Goal: Obtain resource: Download file/media

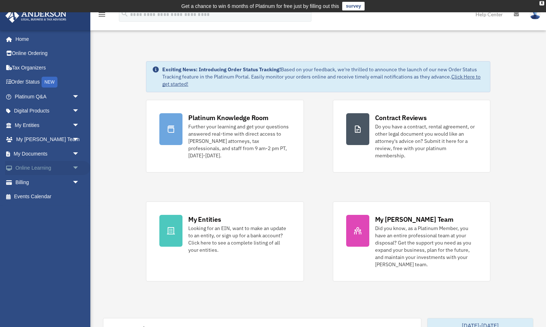
click at [44, 167] on link "Online Learning arrow_drop_down" at bounding box center [47, 168] width 85 height 14
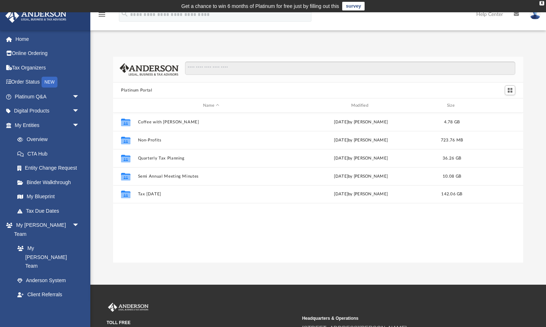
scroll to position [165, 410]
click at [211, 70] on input "Search files and folders" at bounding box center [350, 68] width 331 height 14
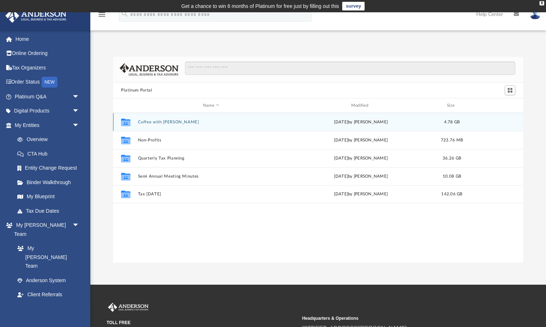
click at [149, 122] on button "Coffee with [PERSON_NAME]" at bounding box center [211, 122] width 147 height 5
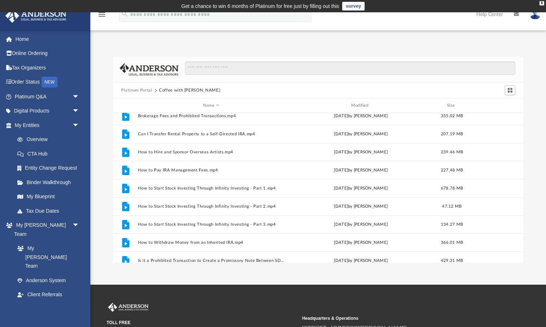
scroll to position [95, 0]
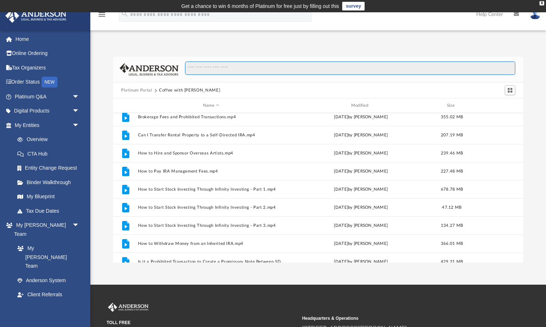
click at [221, 66] on input "Search files and folders" at bounding box center [350, 68] width 331 height 14
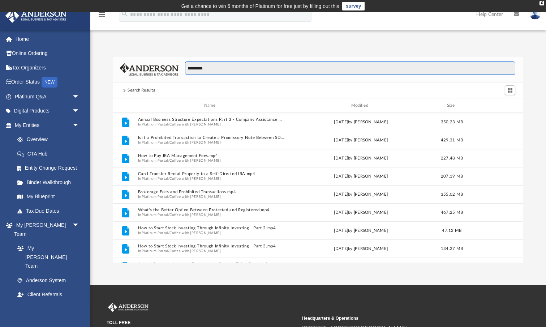
scroll to position [165, 410]
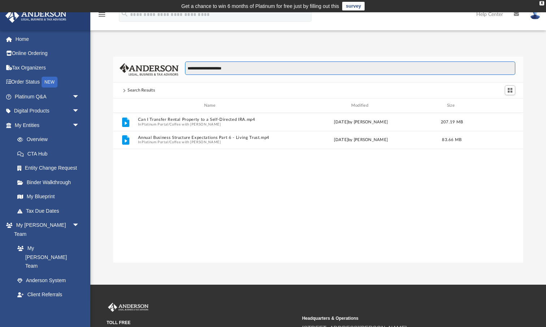
click at [202, 67] on input "**********" at bounding box center [350, 68] width 331 height 14
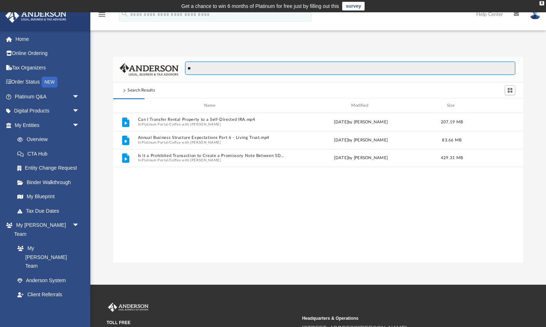
type input "*"
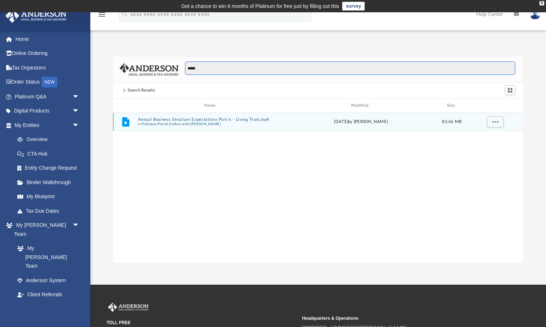
type input "*****"
click at [183, 122] on button "Coffee with [PERSON_NAME]" at bounding box center [195, 124] width 51 height 5
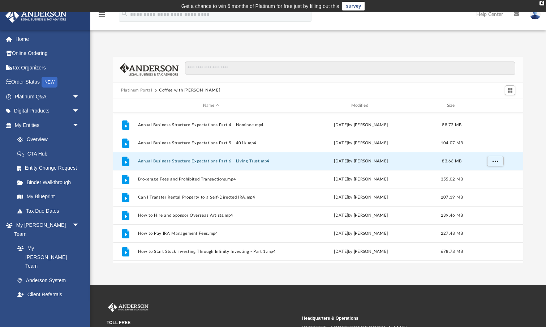
scroll to position [20, 0]
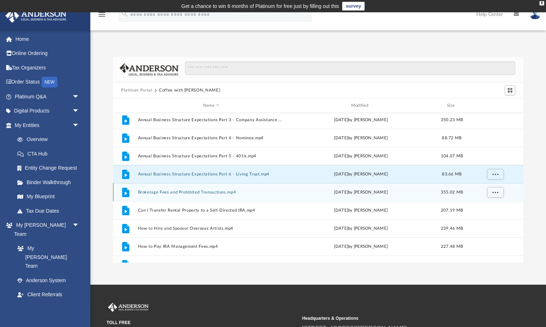
click at [198, 192] on button "Brokerage Fees and Prohibited Transactions.mp4" at bounding box center [211, 192] width 147 height 5
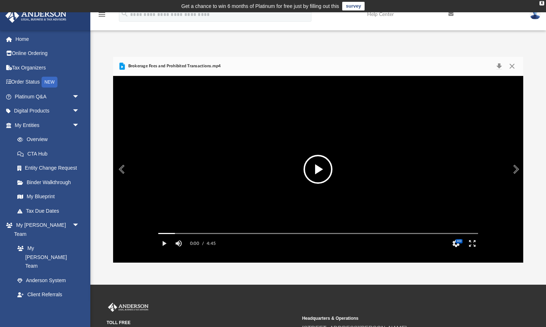
click at [321, 169] on button "File preview" at bounding box center [318, 169] width 29 height 29
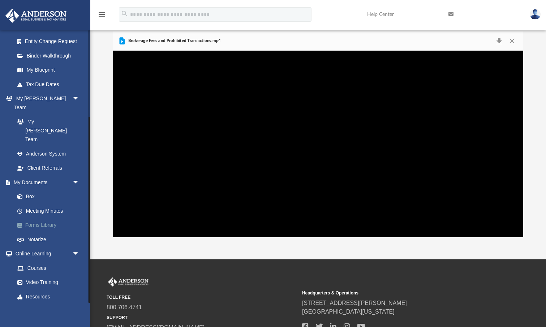
scroll to position [126, 0]
click at [38, 261] on link "Courses" at bounding box center [50, 268] width 80 height 14
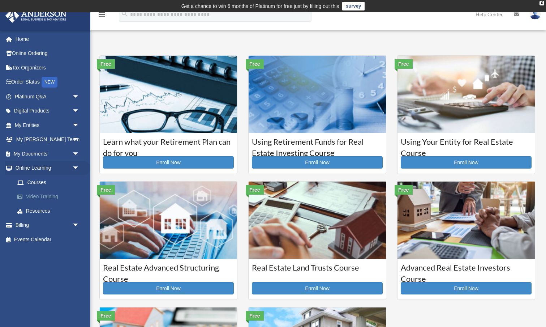
click at [50, 195] on link "Video Training" at bounding box center [50, 196] width 80 height 14
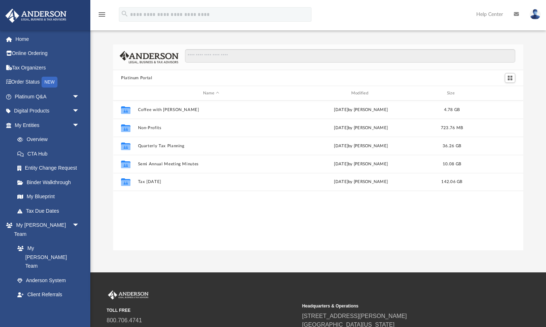
scroll to position [165, 410]
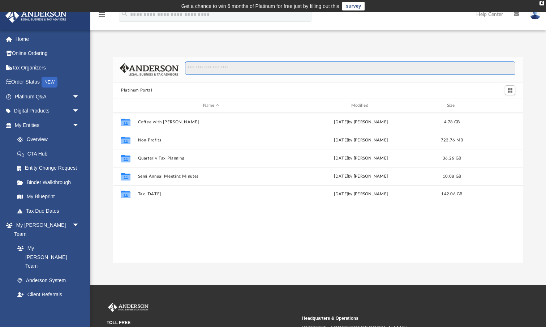
click at [235, 65] on input "Search files and folders" at bounding box center [350, 68] width 331 height 14
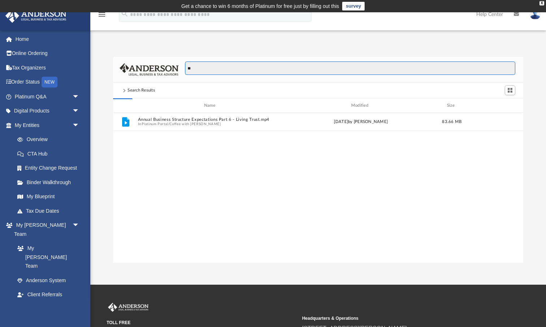
type input "*"
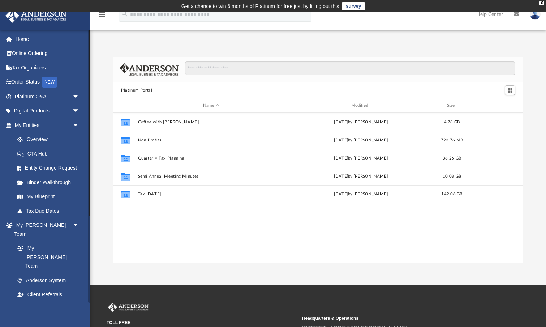
click at [39, 302] on link "My Documents arrow_drop_down" at bounding box center [47, 309] width 85 height 14
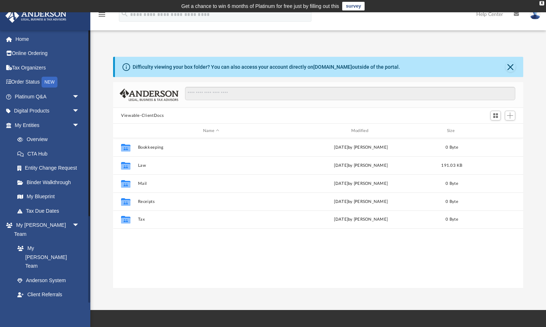
scroll to position [165, 410]
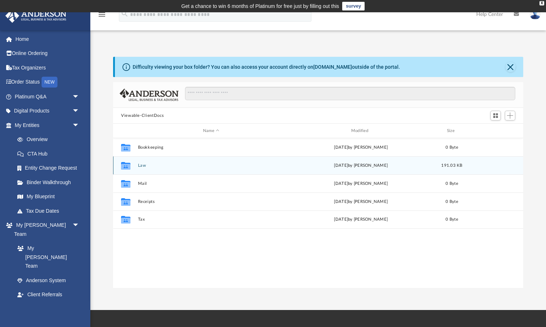
click at [140, 166] on button "Law" at bounding box center [211, 165] width 147 height 5
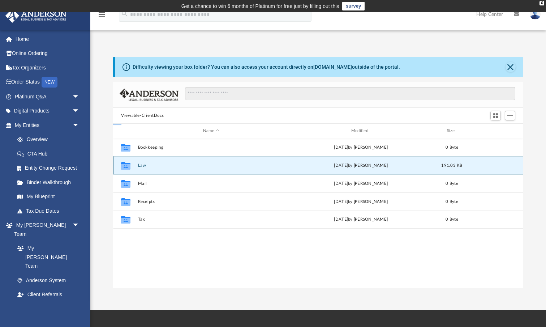
click at [140, 166] on button "Law" at bounding box center [211, 165] width 147 height 5
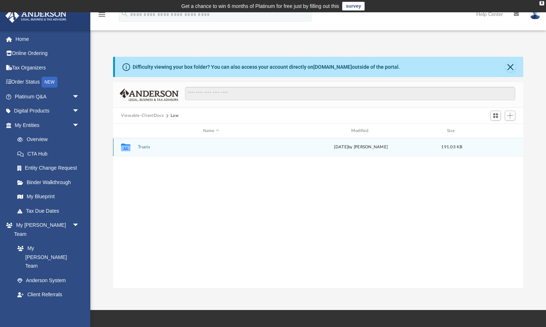
click at [141, 148] on button "Trusts" at bounding box center [211, 147] width 147 height 5
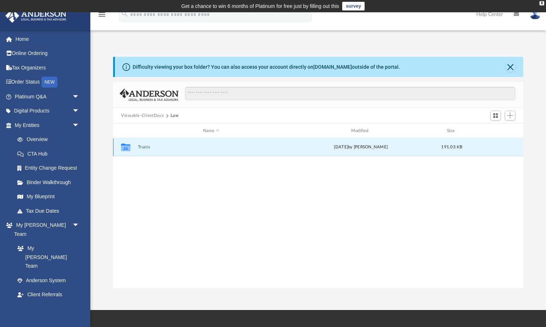
click at [141, 148] on button "Trusts" at bounding box center [211, 147] width 147 height 5
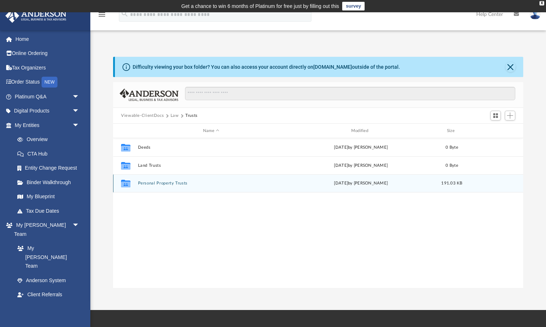
click at [154, 183] on button "Personal Property Trusts" at bounding box center [211, 183] width 147 height 5
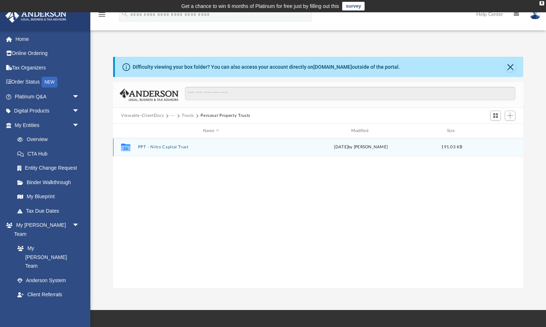
click at [165, 150] on div "Collaborated Folder PPT - Nitro Capital Trust today by Ashley Sevy 191.03 KB" at bounding box center [318, 147] width 410 height 18
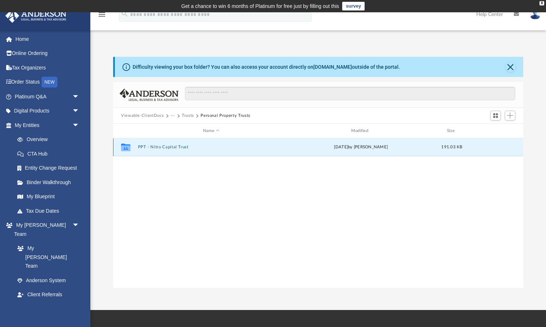
click at [165, 150] on div "Collaborated Folder PPT - Nitro Capital Trust today by Ashley Sevy 191.03 KB" at bounding box center [318, 147] width 410 height 18
click at [163, 147] on button "PPT - Nitro Capital Trust" at bounding box center [211, 147] width 147 height 5
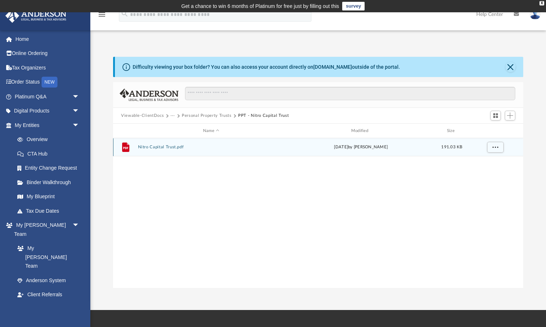
click at [163, 147] on button "Nitro Capital Trust.pdf" at bounding box center [211, 147] width 147 height 5
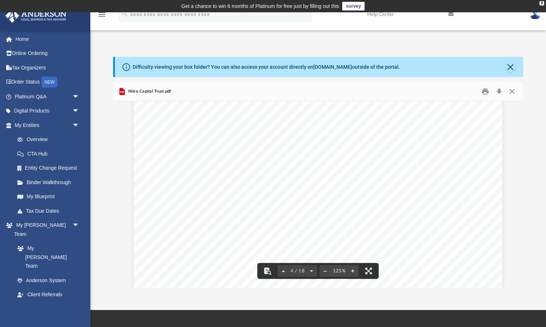
scroll to position [0, 0]
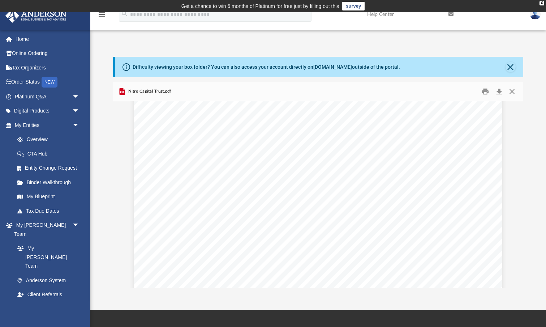
click at [534, 14] on img at bounding box center [535, 14] width 11 height 10
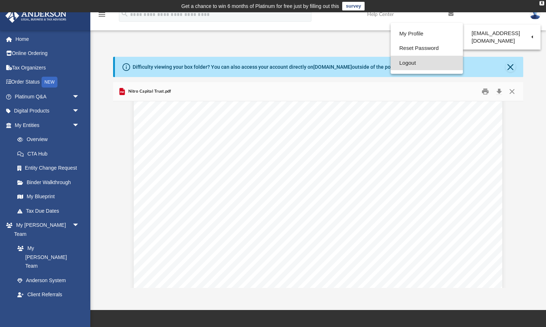
click at [412, 63] on link "Logout" at bounding box center [427, 63] width 72 height 15
